Goal: Communication & Community: Ask a question

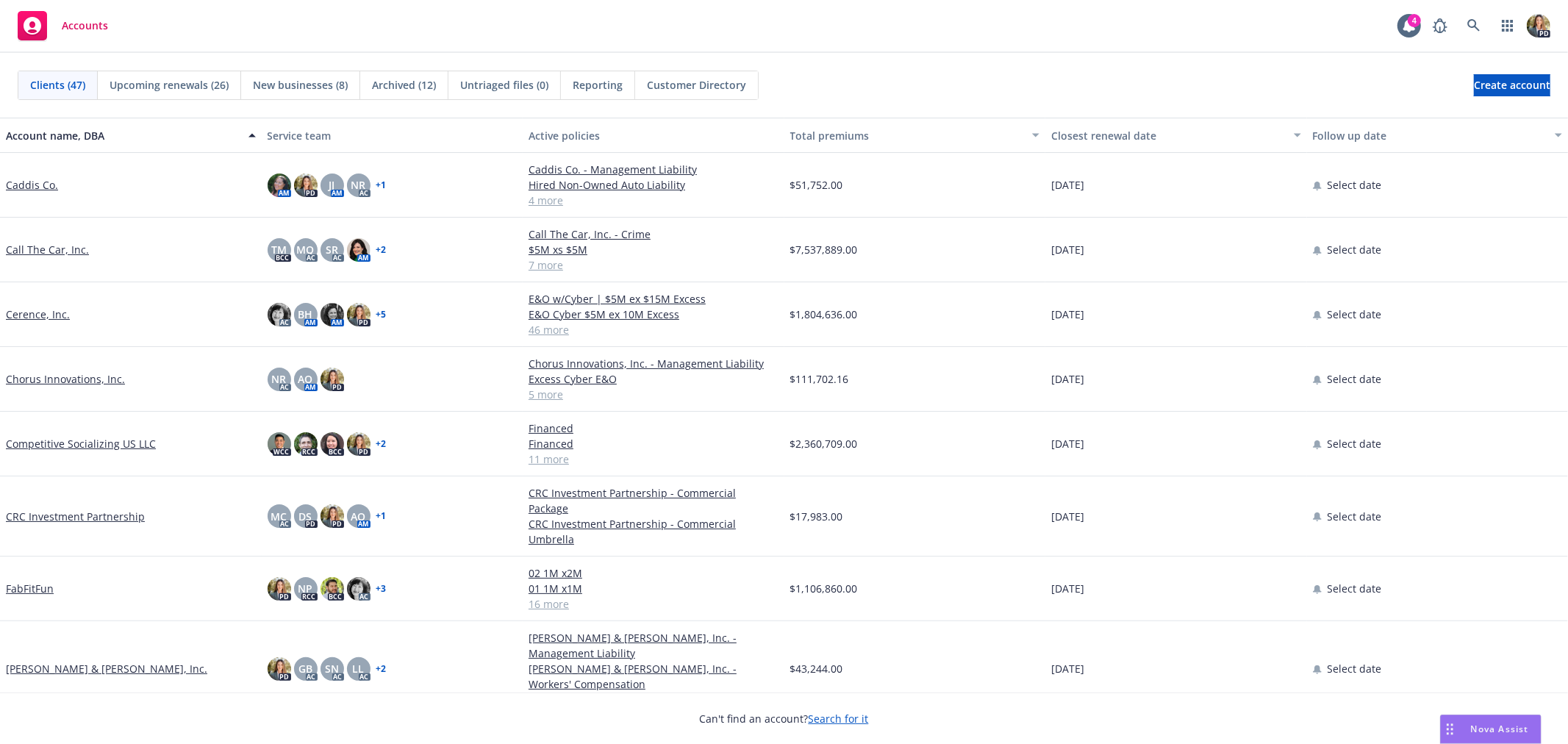
click at [1465, 724] on div "Nova Assist" at bounding box center [1500, 728] width 81 height 12
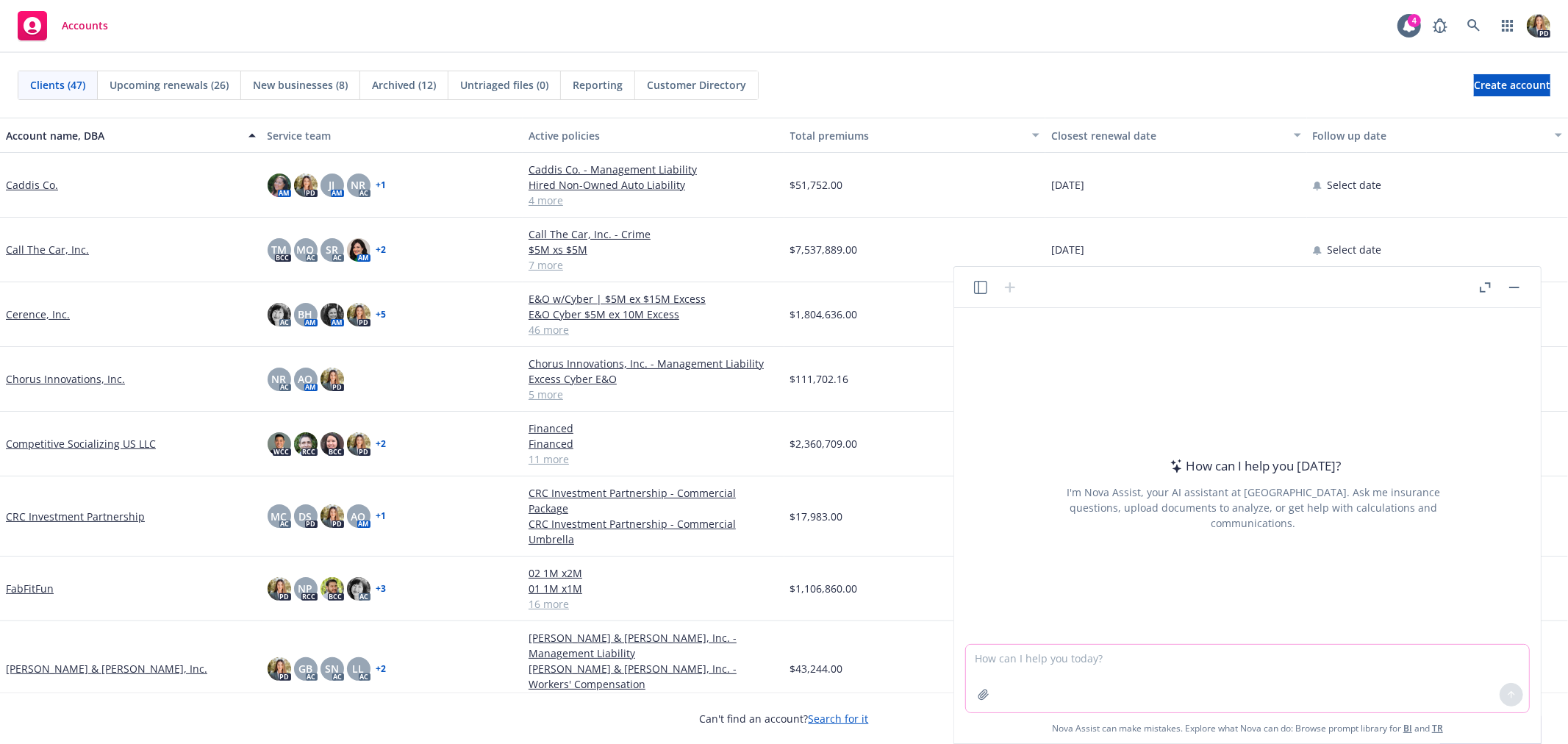
click at [1063, 657] on textarea at bounding box center [1248, 678] width 563 height 67
click at [1174, 655] on textarea "Is there a better way I could word this wiht a tone that expresses" at bounding box center [1248, 678] width 563 height 67
drag, startPoint x: 1304, startPoint y: 663, endPoint x: 1164, endPoint y: 671, distance: 140.2
click at [1164, 671] on textarea "Is there a better way I could word this wiht a tone that expresses" at bounding box center [1248, 678] width 563 height 67
paste textarea "Thanks [PERSON_NAME], Appreciate your advocacy on this. If there was any feasib…"
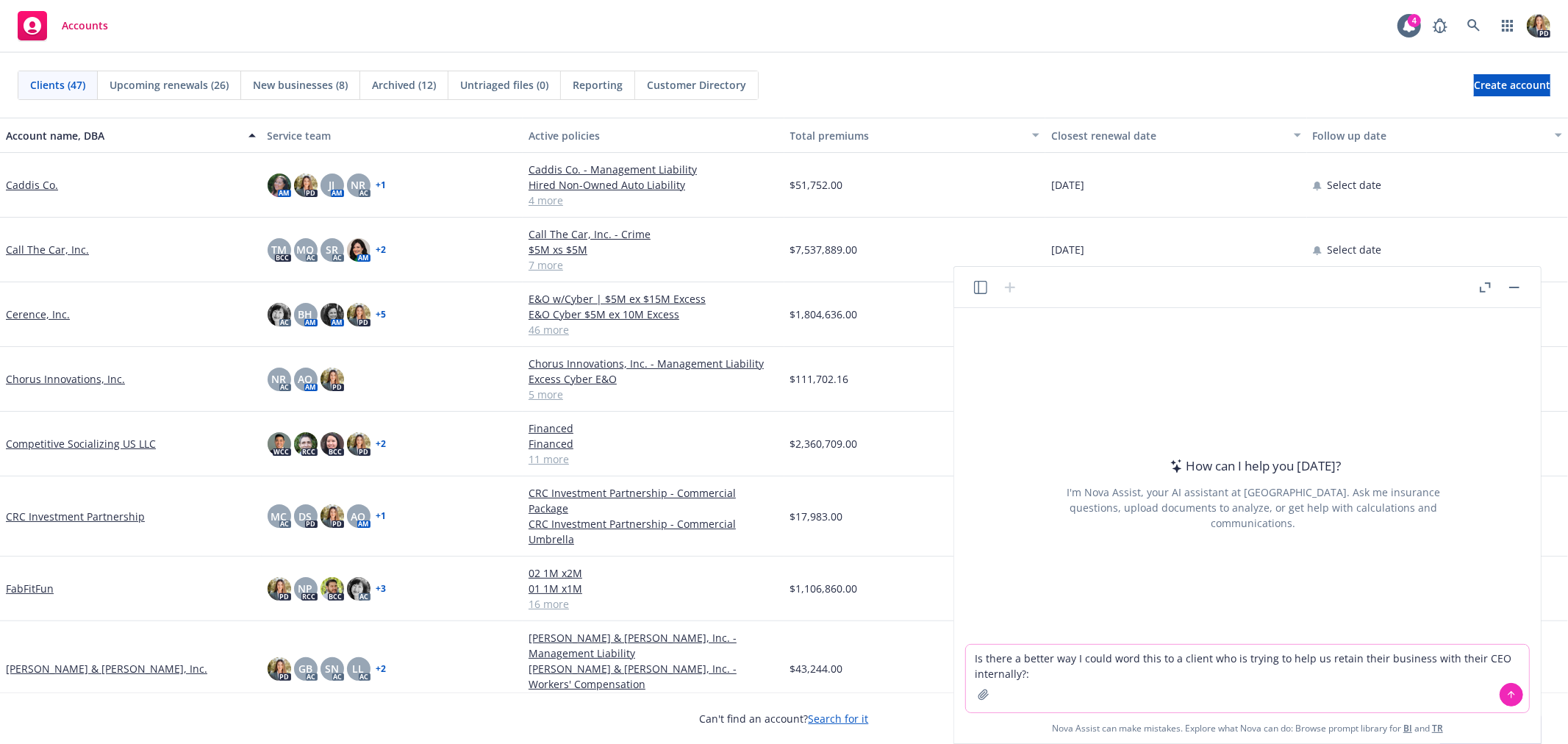
type textarea "Is there a better way I could word this to a client who is trying to help us re…"
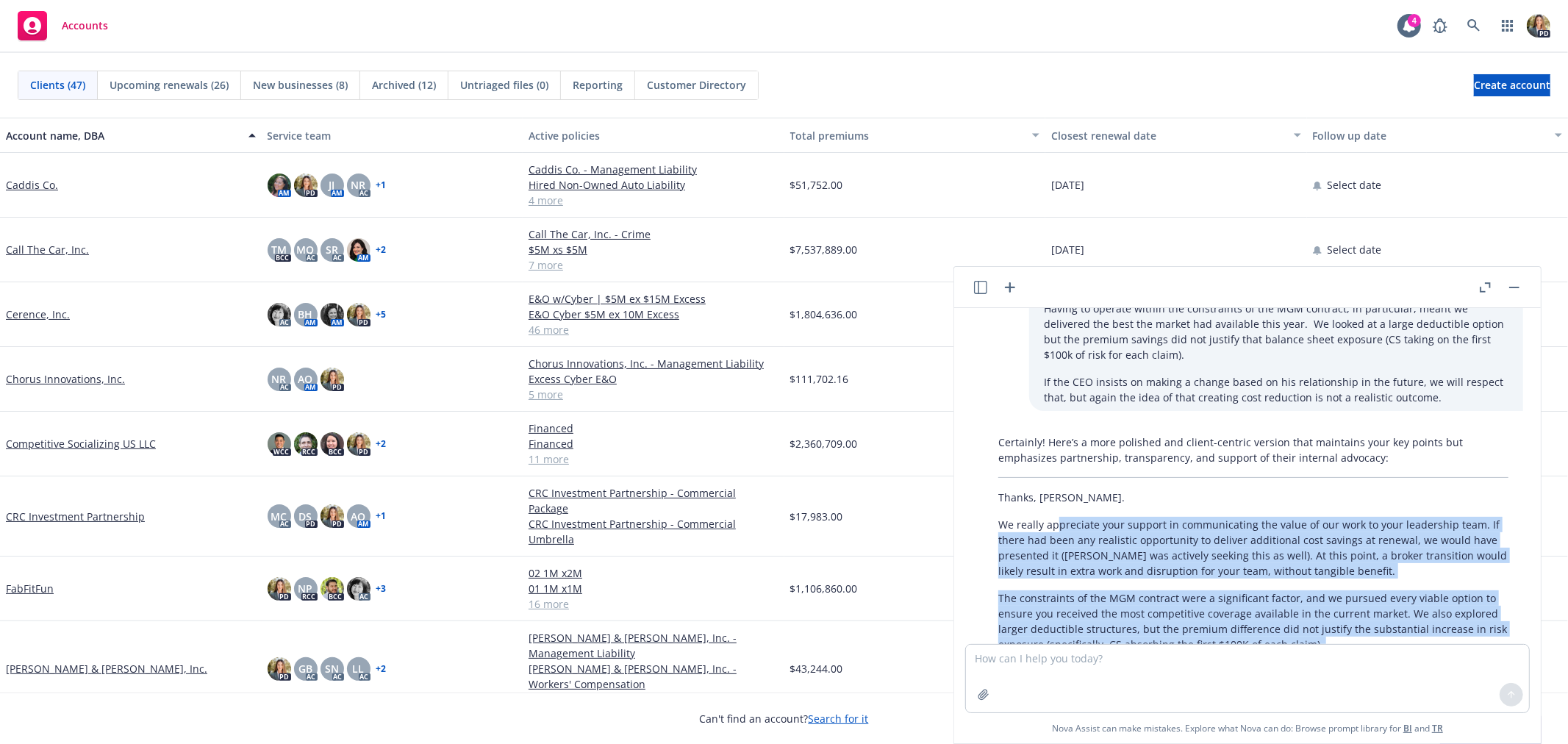
scroll to position [129, 0]
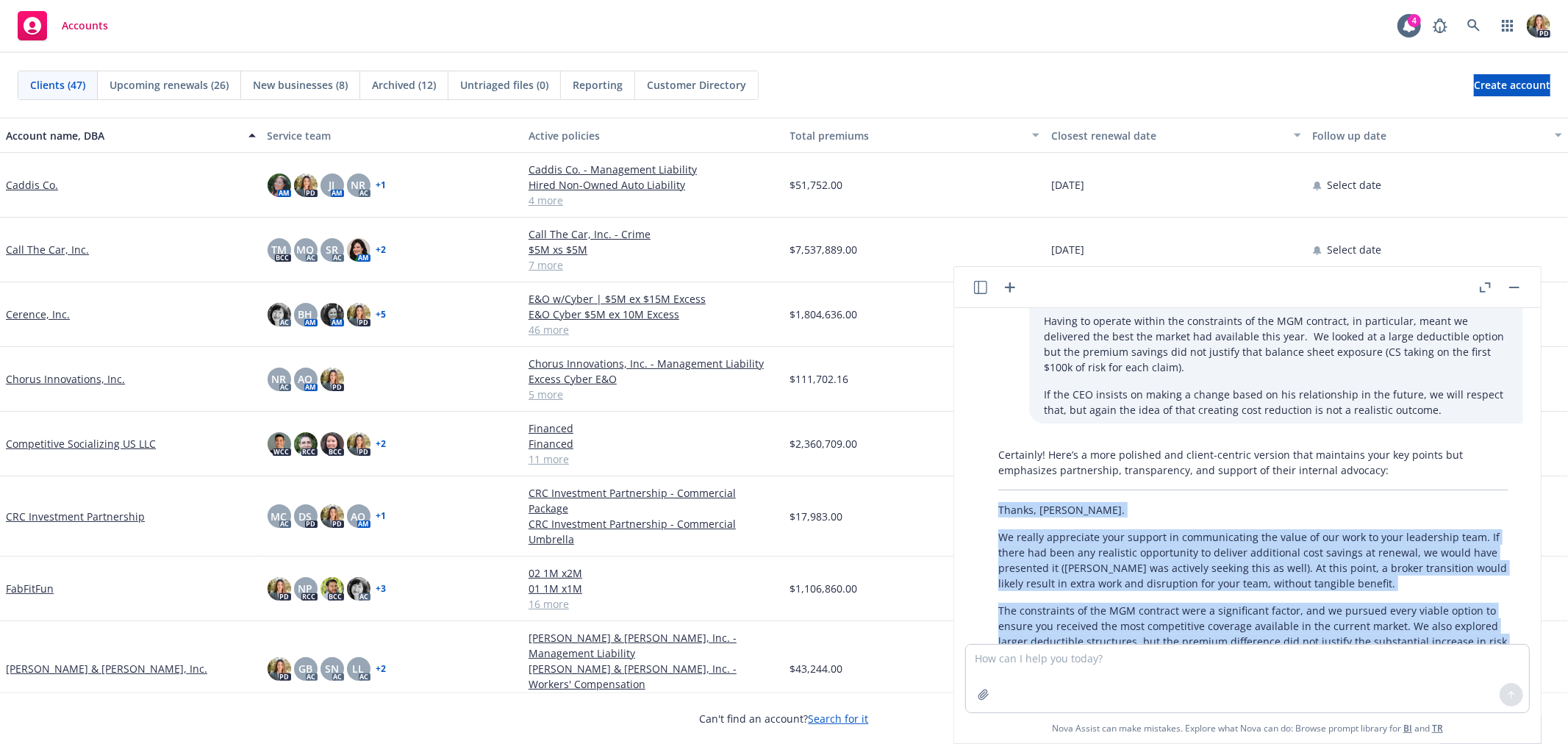
drag, startPoint x: 1395, startPoint y: 559, endPoint x: 1000, endPoint y: 498, distance: 399.7
click at [1000, 498] on div "Certainly! Here’s a more polished and client-centric version that maintains you…" at bounding box center [1253, 617] width 540 height 354
copy div "Loremi, Dol. Si ametco adipiscing elit seddoei te incididuntutl etd magna al en…"
